Goal: Task Accomplishment & Management: Use online tool/utility

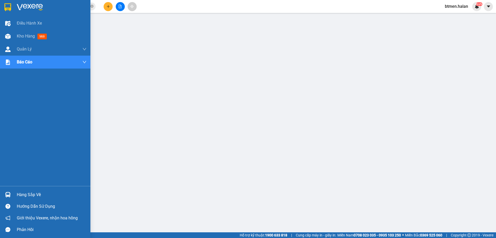
click at [12, 198] on div "Hàng sắp về" at bounding box center [45, 195] width 91 height 12
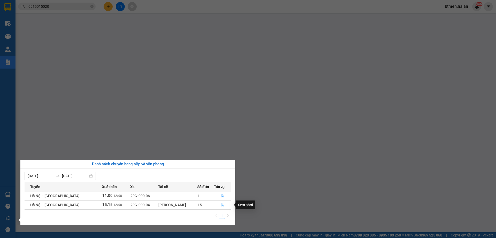
drag, startPoint x: 223, startPoint y: 207, endPoint x: 156, endPoint y: 233, distance: 72.6
click at [223, 207] on span "file-done" at bounding box center [223, 205] width 4 height 4
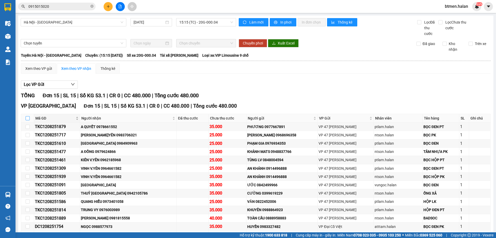
click at [29, 118] on input "checkbox" at bounding box center [28, 118] width 4 height 4
checkbox input "true"
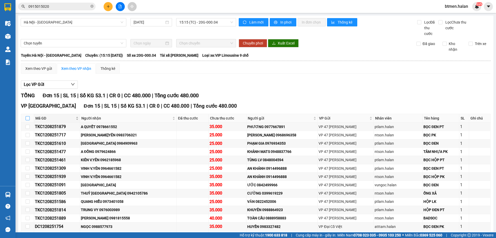
checkbox input "true"
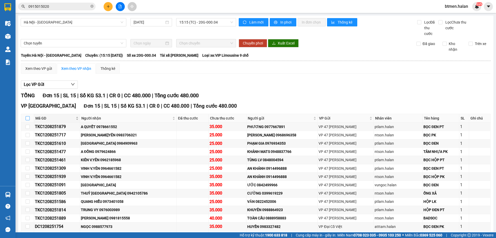
checkbox input "true"
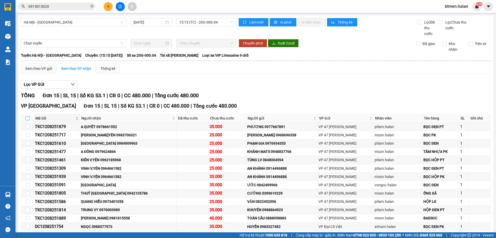
checkbox input "true"
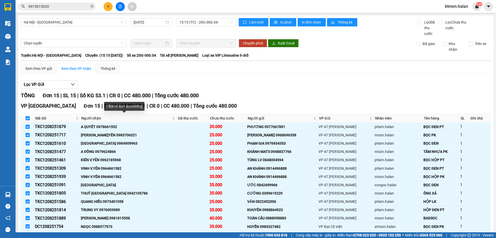
click at [246, 79] on div "Lọc VP Gửi TỔNG Đơn 15 | SL 15 | Số KG 53.1 | CR 0 | CC 480.000 | Tổng cước 48…" at bounding box center [256, 172] width 470 height 188
drag, startPoint x: 27, startPoint y: 117, endPoint x: 79, endPoint y: 117, distance: 51.7
click at [28, 116] on input "checkbox" at bounding box center [28, 118] width 4 height 4
checkbox input "false"
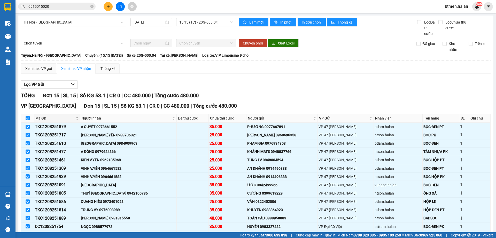
checkbox input "false"
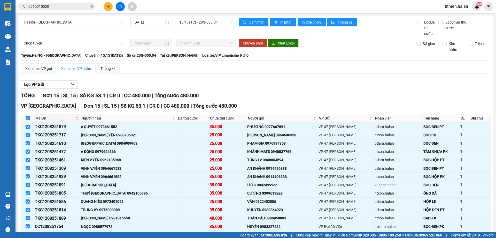
checkbox input "false"
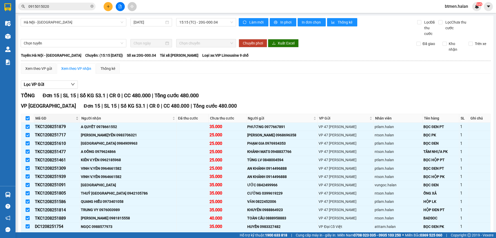
checkbox input "false"
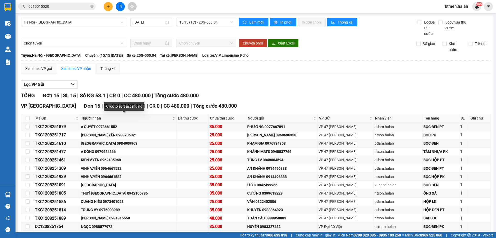
click at [89, 117] on span "Người nhận" at bounding box center [126, 118] width 90 height 6
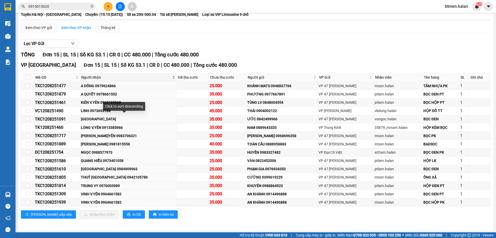
scroll to position [42, 0]
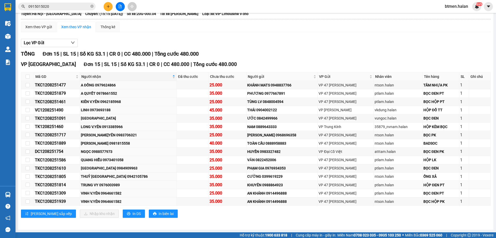
click at [122, 185] on div "TRUNG VY 0976003989" at bounding box center [128, 185] width 95 height 6
copy div "0976003989"
click at [57, 7] on input "0915015020" at bounding box center [58, 7] width 61 height 6
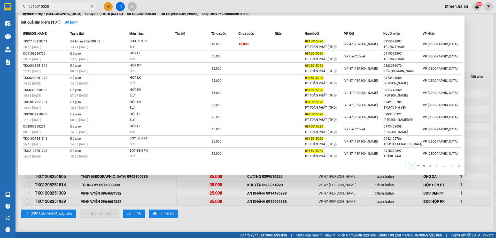
click at [57, 7] on input "0915015020" at bounding box center [58, 7] width 61 height 6
paste input "76003989"
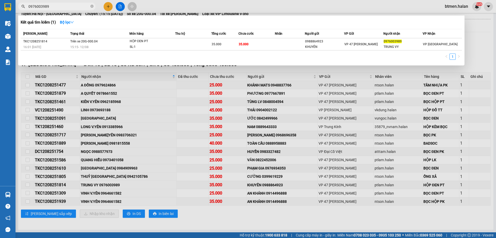
click at [480, 29] on div at bounding box center [248, 119] width 496 height 238
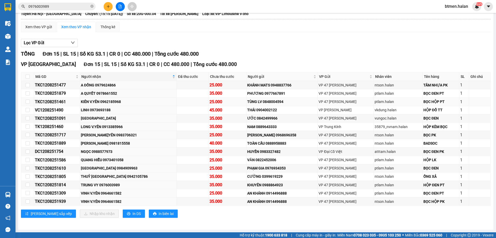
click at [118, 100] on div "KIÊN V.YÊN 0962185968" at bounding box center [128, 102] width 95 height 6
click at [114, 110] on div "LINH 0973693188" at bounding box center [128, 110] width 95 height 6
click at [120, 118] on div "[GEOGRAPHIC_DATA]" at bounding box center [128, 118] width 95 height 6
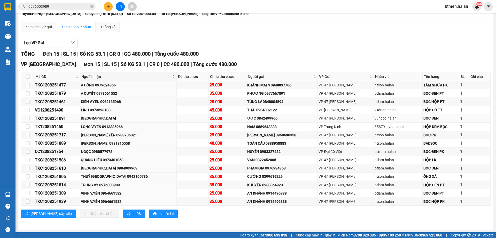
click at [120, 118] on div "[GEOGRAPHIC_DATA]" at bounding box center [128, 118] width 95 height 6
click at [119, 128] on div "LONG V.YÊN 0913385966" at bounding box center [128, 127] width 95 height 6
click at [124, 135] on div "[PERSON_NAME]YÊN 0983706321" at bounding box center [128, 135] width 95 height 6
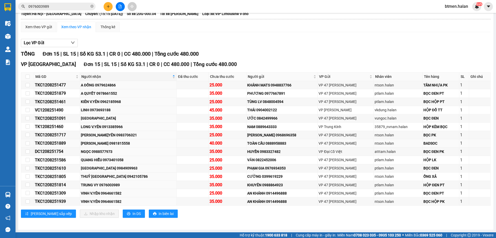
click at [124, 144] on div "[PERSON_NAME] 0981815558" at bounding box center [128, 143] width 95 height 6
click at [114, 152] on div "NGỌC 0988577973" at bounding box center [128, 152] width 95 height 6
copy div "0988577973"
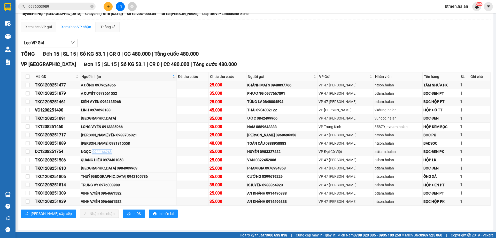
click at [64, 4] on input "0976003989" at bounding box center [58, 7] width 61 height 6
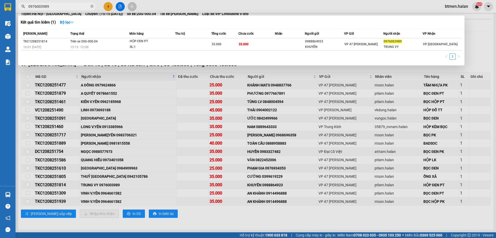
click at [64, 4] on input "0976003989" at bounding box center [58, 7] width 61 height 6
paste input "88577973"
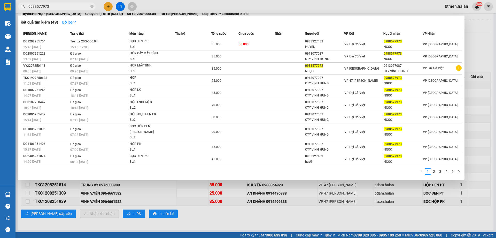
type input "0988577973"
click at [483, 34] on div at bounding box center [248, 119] width 496 height 238
